Goal: Check status: Check status

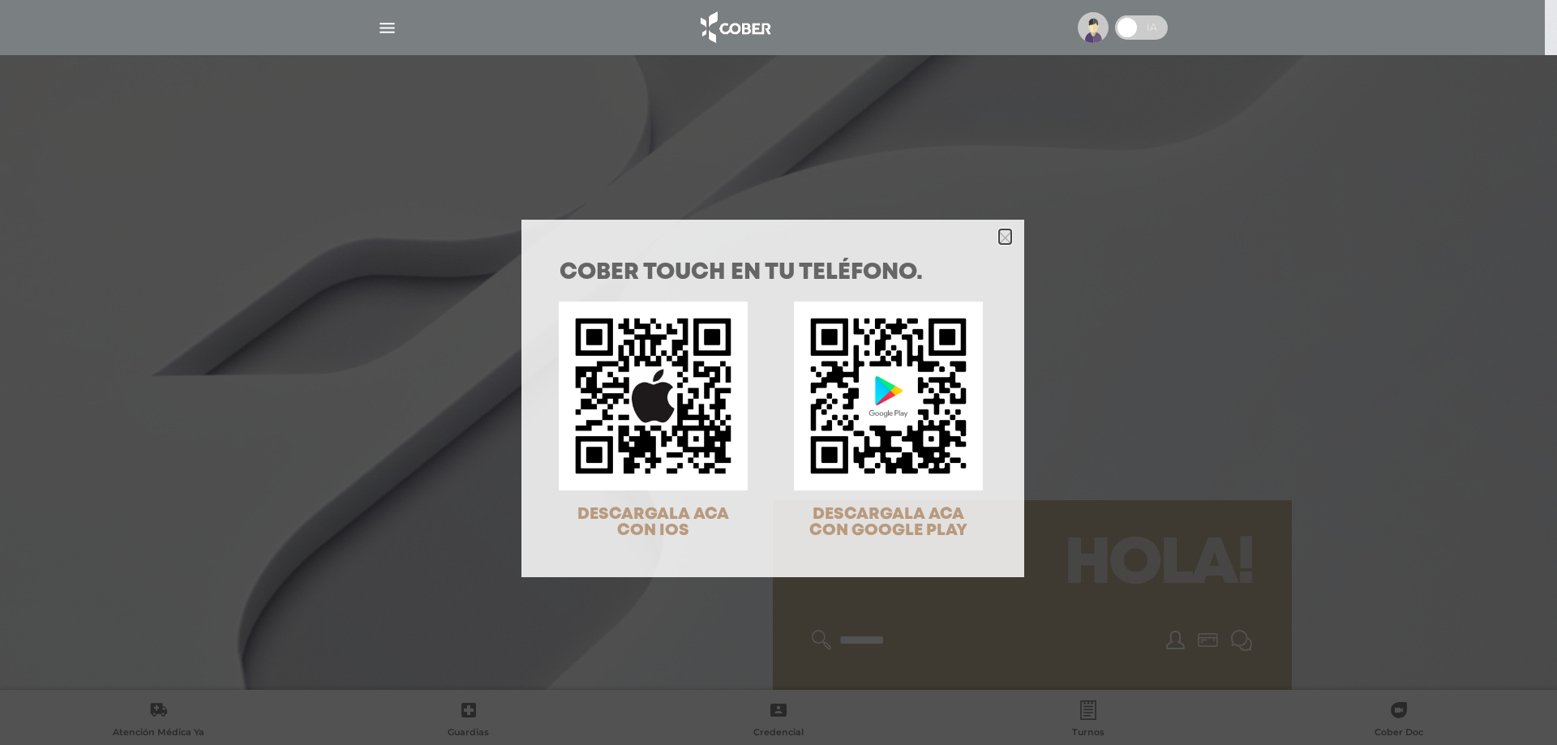
click at [1004, 236] on icon "Close" at bounding box center [1005, 238] width 12 height 12
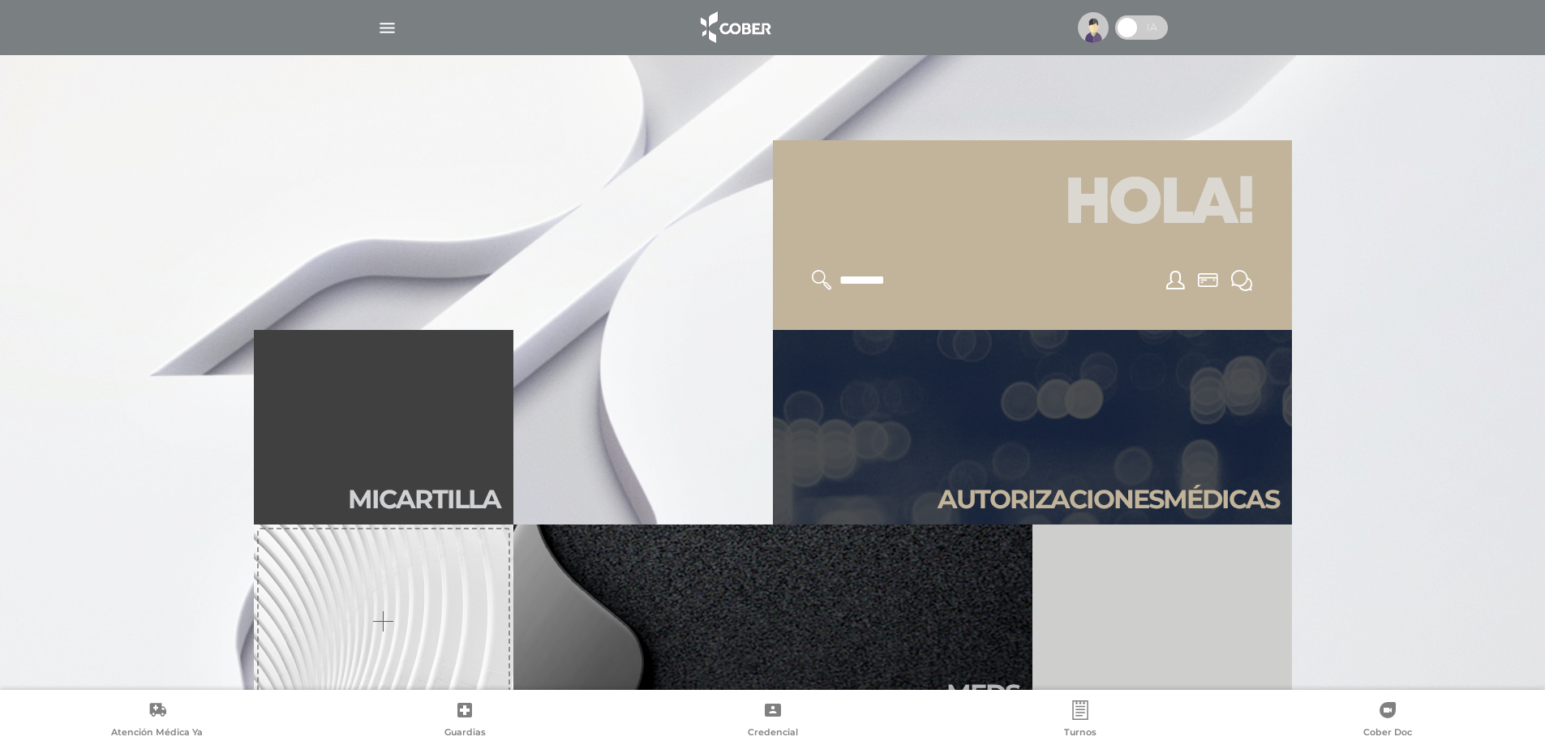
scroll to position [405, 0]
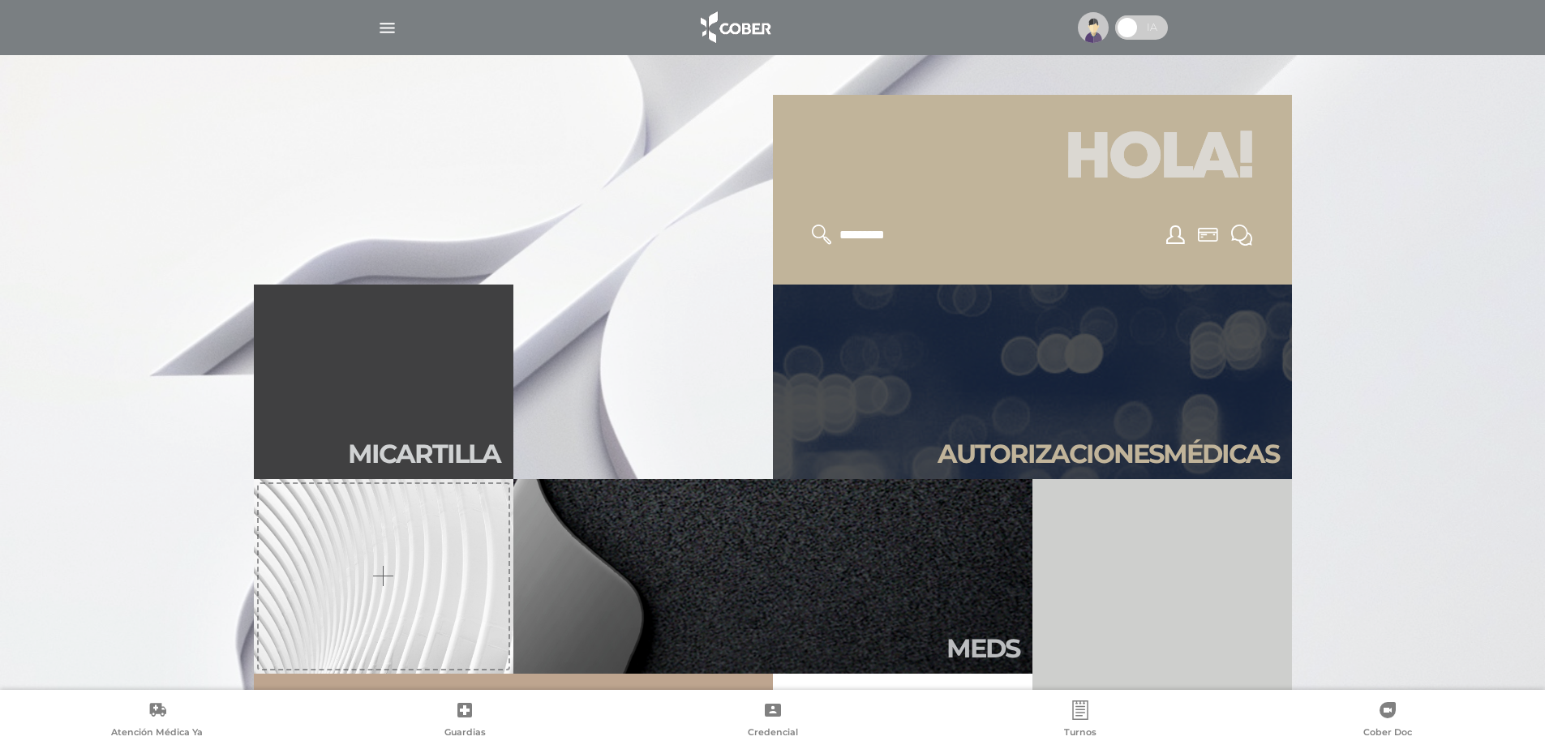
click at [986, 448] on h2 "Autori zaciones médicas" at bounding box center [1107, 454] width 341 height 31
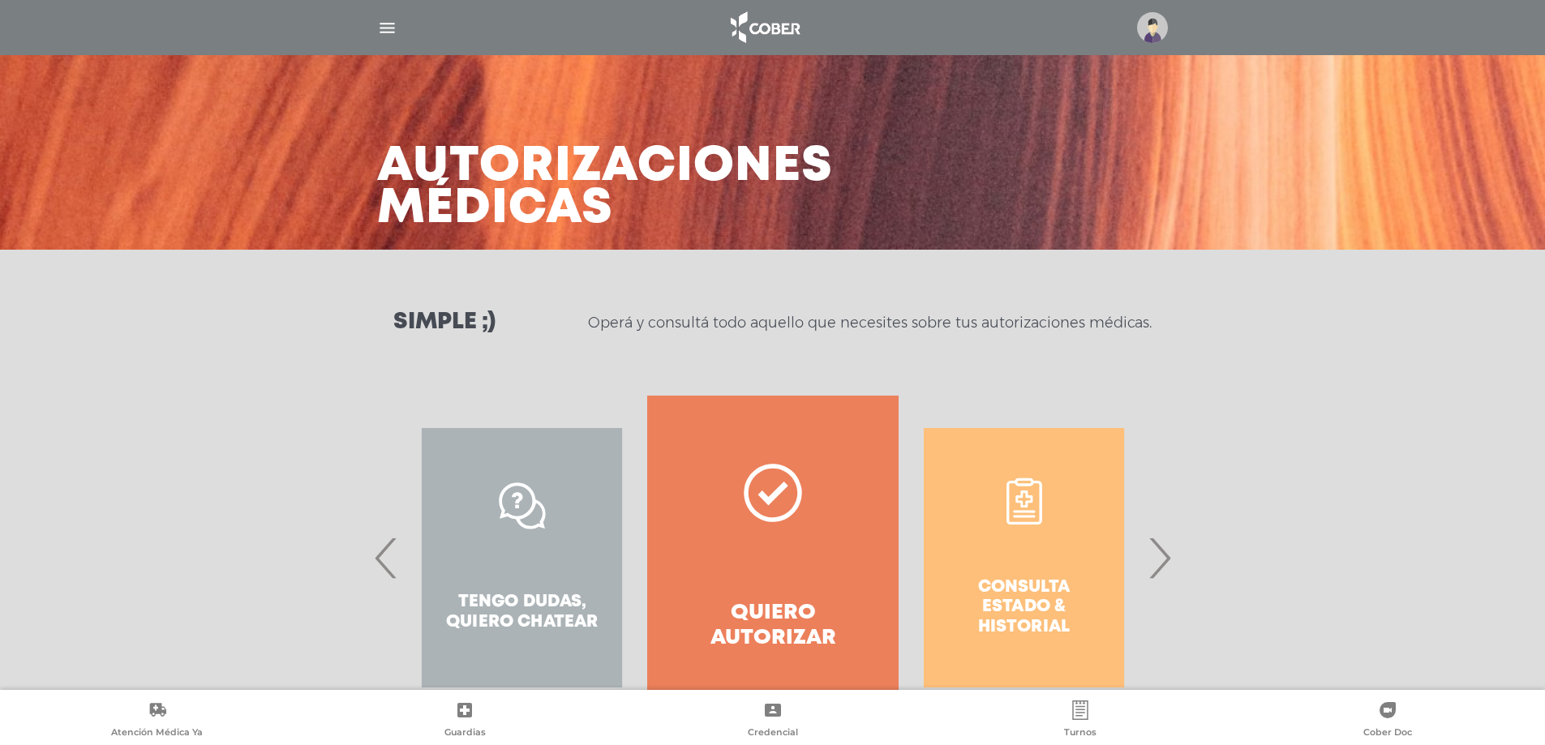
click at [1166, 558] on span "›" at bounding box center [1159, 558] width 32 height 88
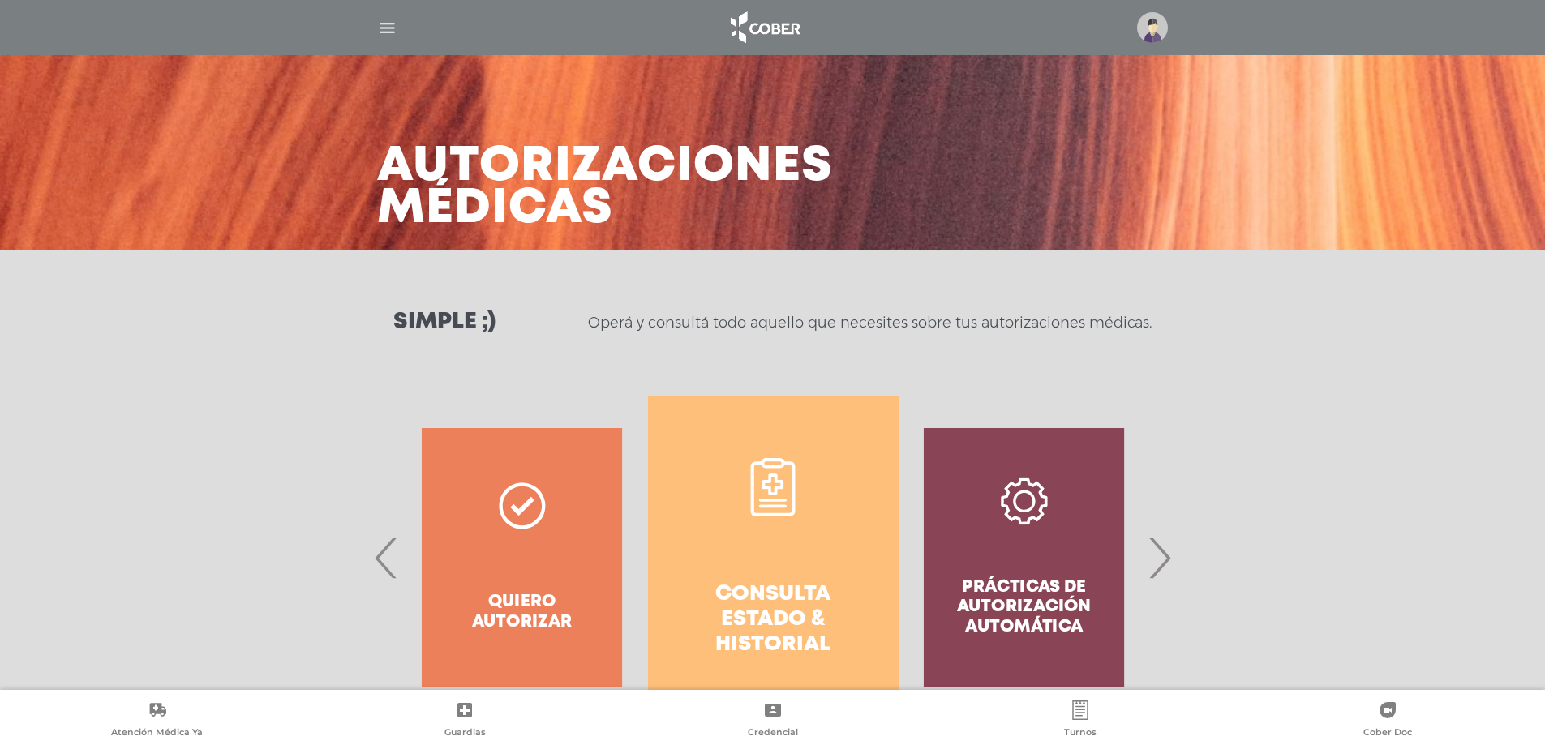
click at [817, 590] on h4 "Consulta estado & historial" at bounding box center [773, 620] width 192 height 76
click at [791, 21] on img at bounding box center [764, 27] width 85 height 39
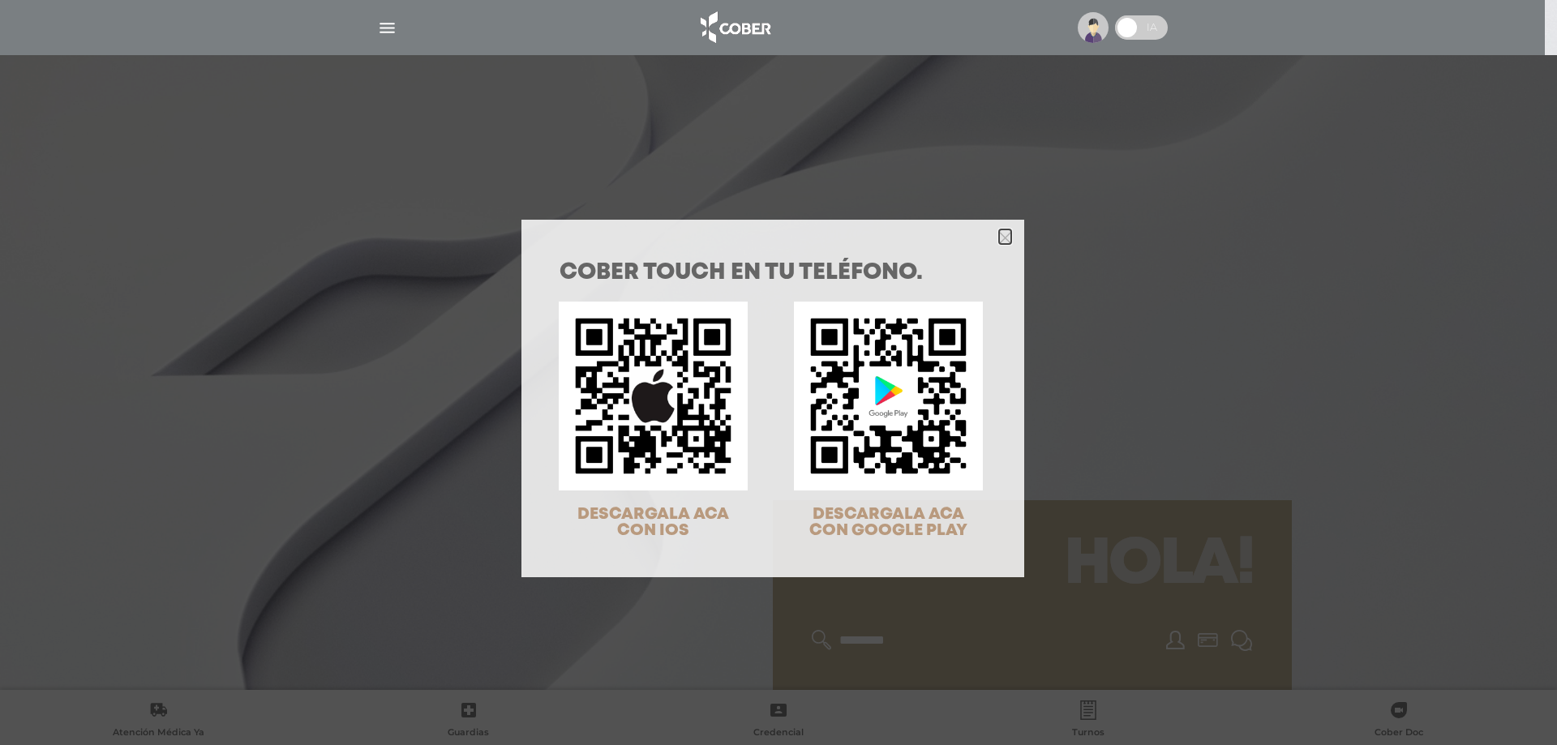
click at [1001, 238] on icon "Close" at bounding box center [1005, 238] width 12 height 12
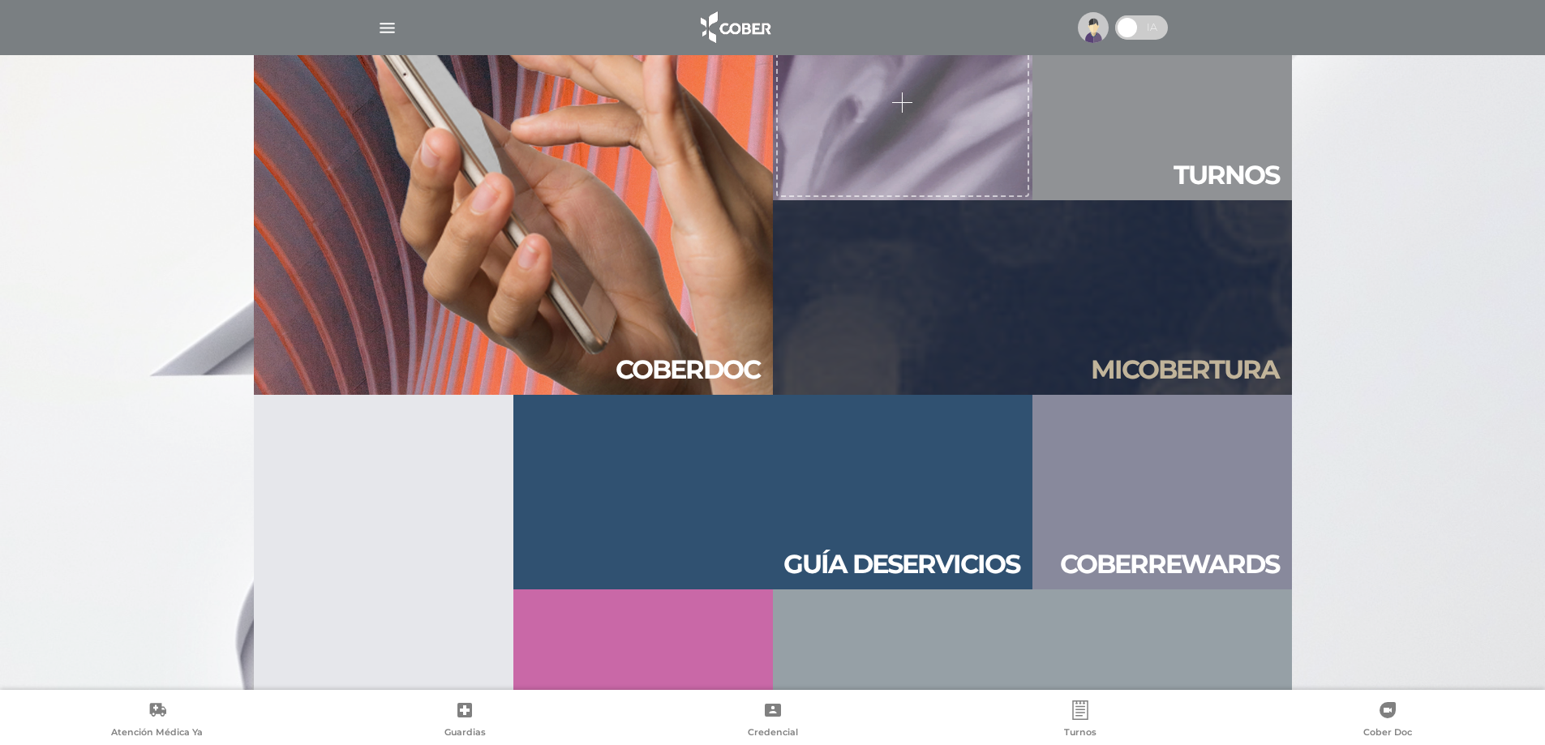
scroll to position [1751, 0]
